Goal: Information Seeking & Learning: Learn about a topic

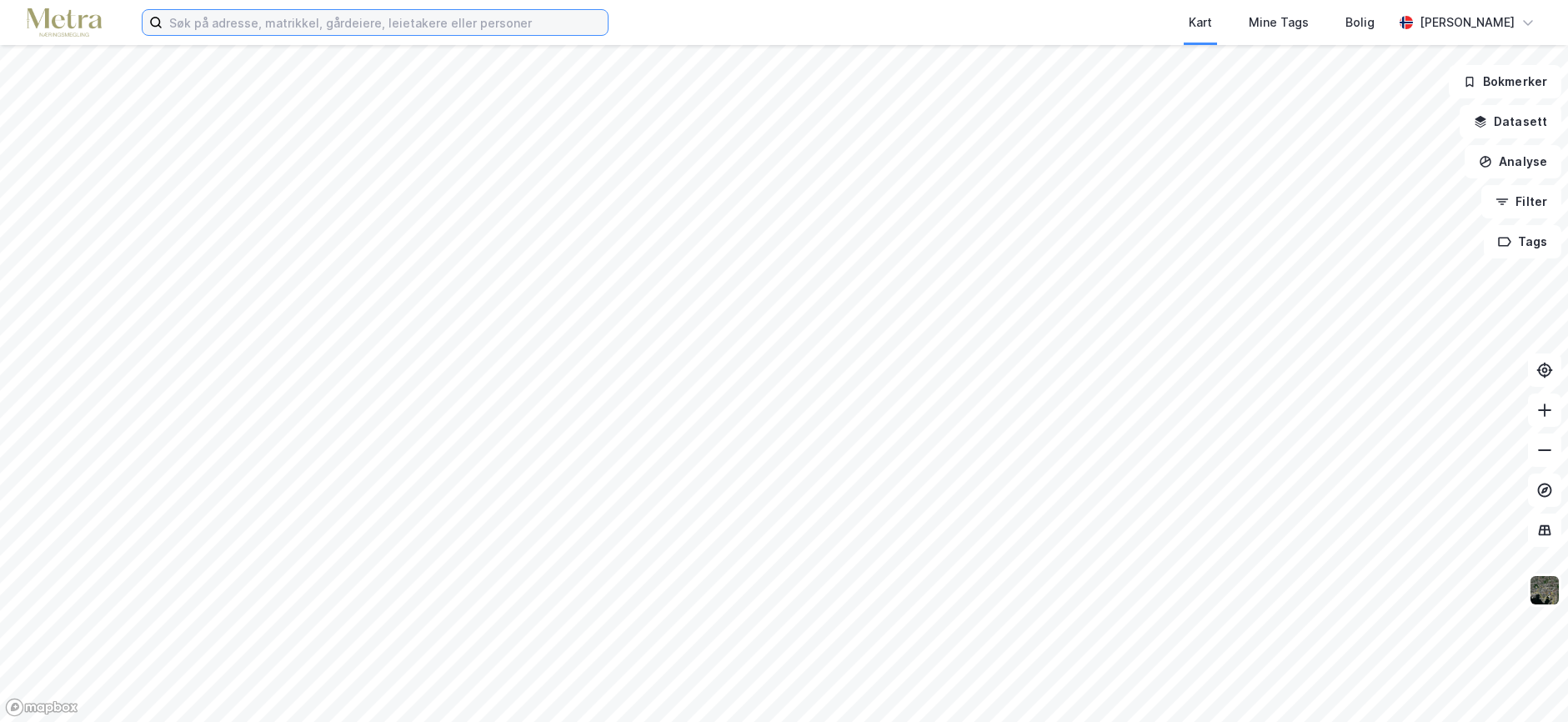
click at [229, 17] on input at bounding box center [385, 23] width 445 height 25
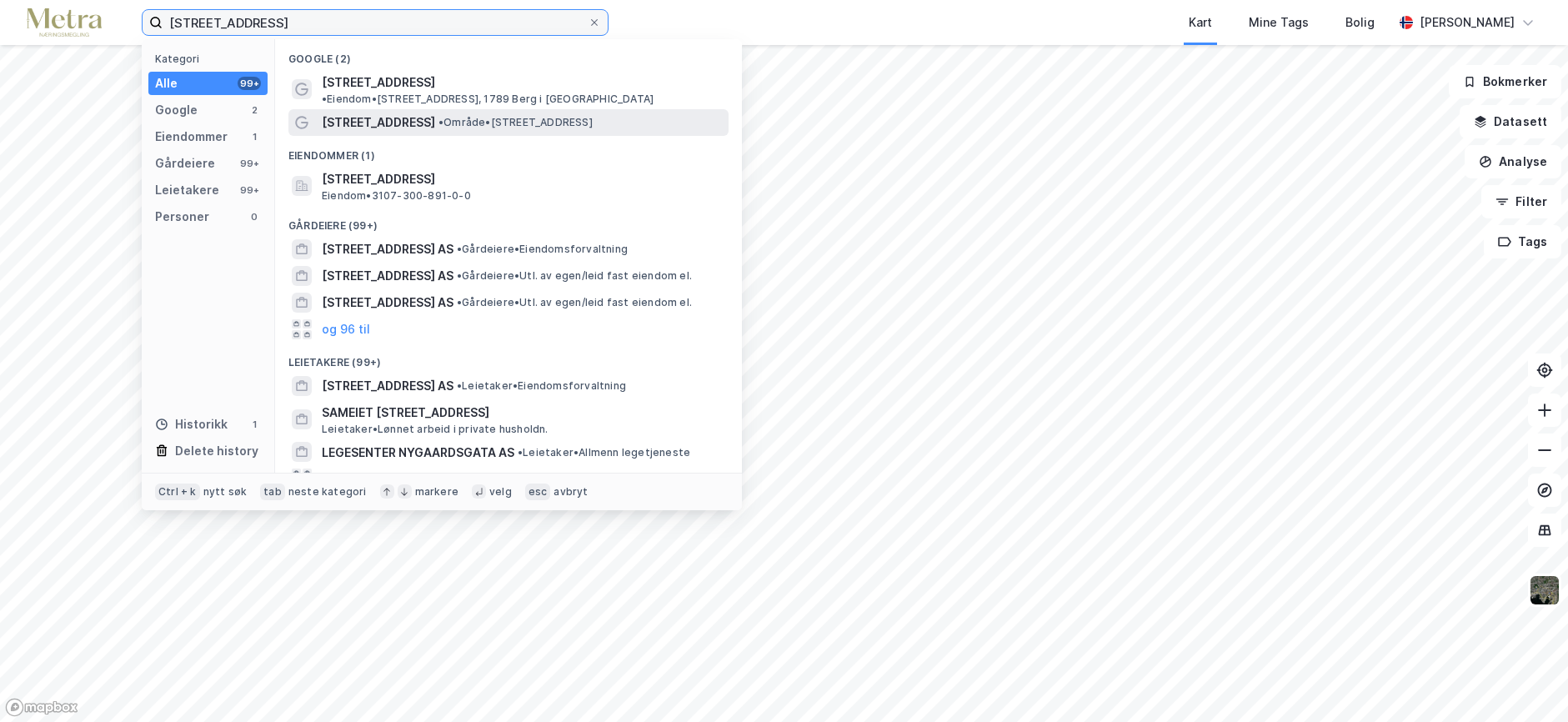
type input "[STREET_ADDRESS]"
click at [335, 113] on span "[STREET_ADDRESS]" at bounding box center [379, 123] width 114 height 20
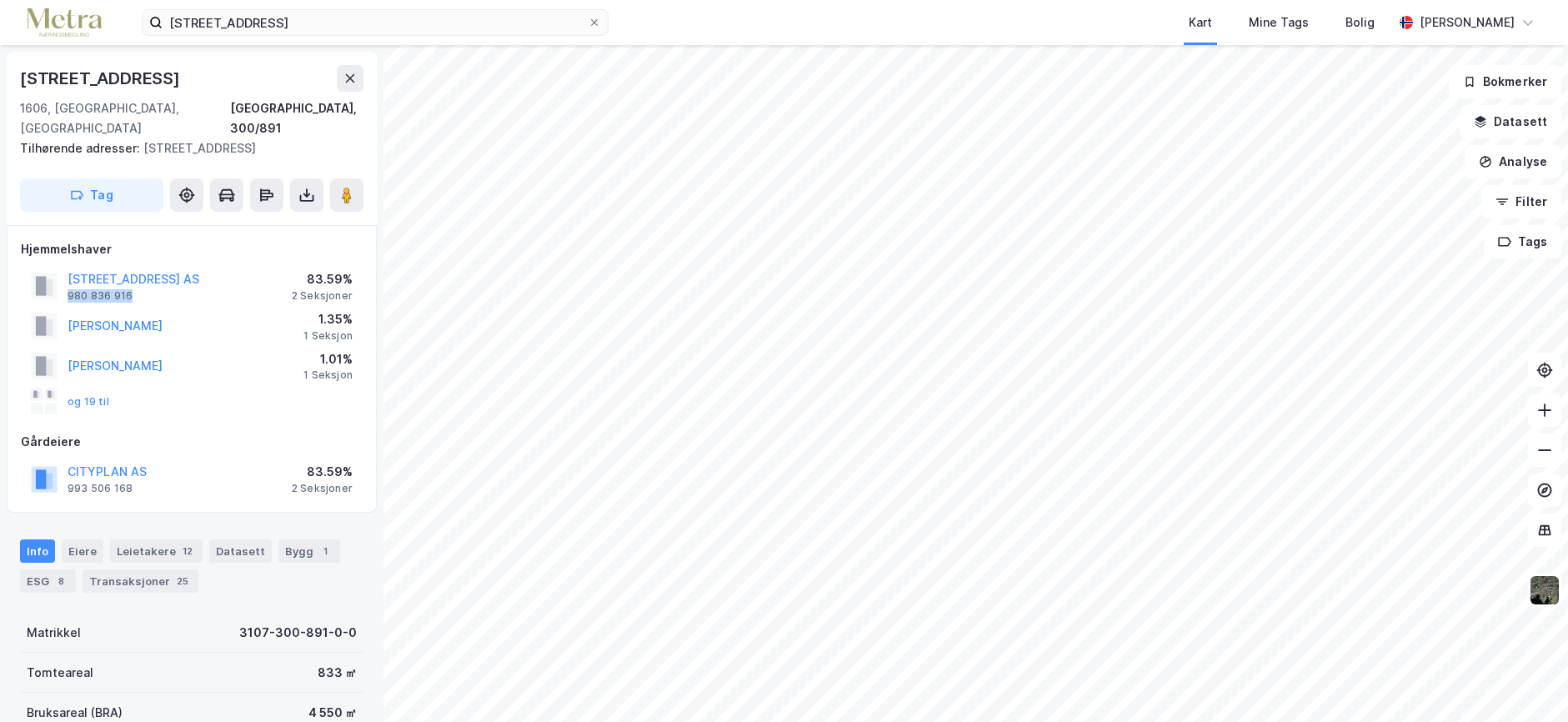
drag, startPoint x: 146, startPoint y: 273, endPoint x: 67, endPoint y: 277, distance: 79.1
click at [67, 277] on div "[STREET_ADDRESS] AS 980 836 916" at bounding box center [115, 286] width 168 height 33
copy div "980 836 916"
